Goal: Task Accomplishment & Management: Use online tool/utility

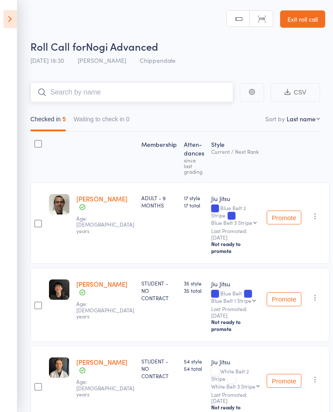
click at [203, 97] on input "search" at bounding box center [131, 92] width 203 height 20
type input "Lucy"
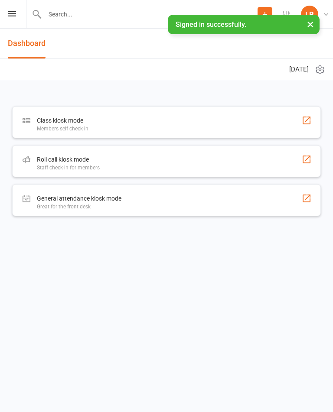
click at [214, 165] on div "Roll call kiosk mode Staff check-in for members" at bounding box center [166, 161] width 308 height 32
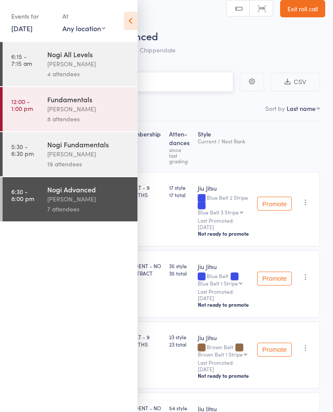
scroll to position [10, 0]
click at [310, 9] on link "Exit roll call" at bounding box center [302, 8] width 45 height 17
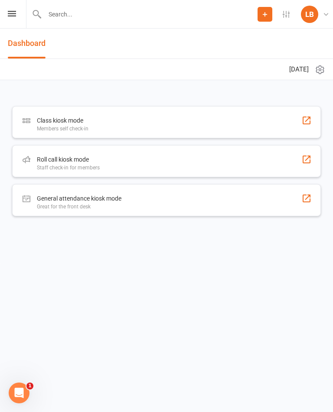
click at [35, 118] on div "Class kiosk mode Members self check-in" at bounding box center [166, 122] width 308 height 32
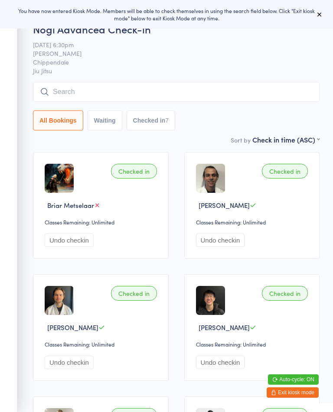
click at [214, 91] on input "search" at bounding box center [176, 92] width 286 height 20
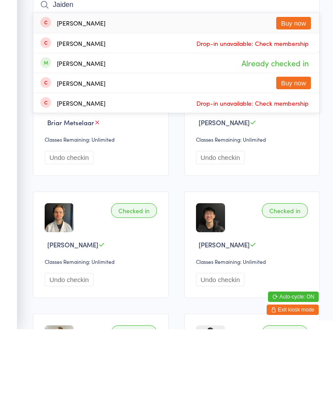
click at [320, 149] on div "Checked in Briar Metselaar Classes Remaining: Unlimited Undo checkin Checked in…" at bounding box center [176, 388] width 302 height 488
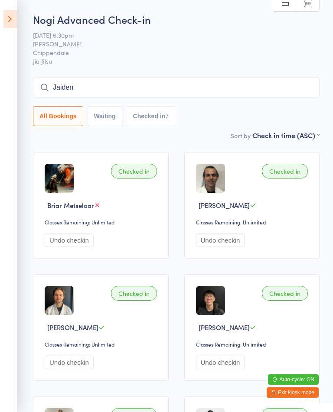
click at [194, 88] on input "Jaiden" at bounding box center [176, 88] width 286 height 20
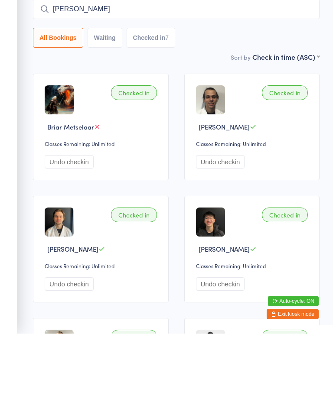
type input "J"
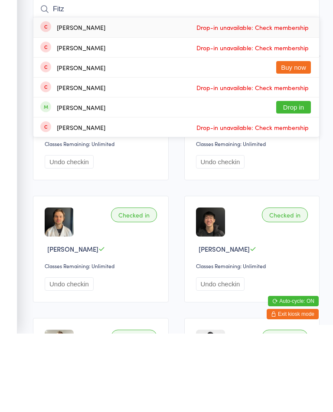
type input "Fitz"
click at [301, 179] on button "Drop in" at bounding box center [293, 185] width 35 height 13
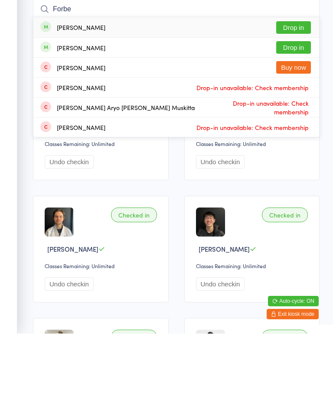
type input "Forbe"
click at [294, 100] on button "Drop in" at bounding box center [293, 106] width 35 height 13
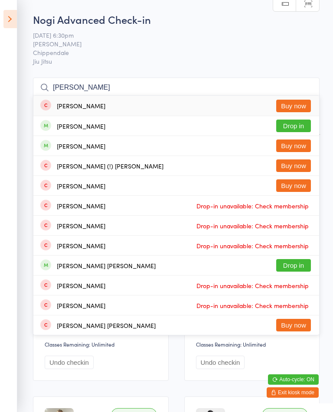
type input "Franz"
click at [300, 122] on button "Drop in" at bounding box center [293, 126] width 35 height 13
